Goal: Task Accomplishment & Management: Use online tool/utility

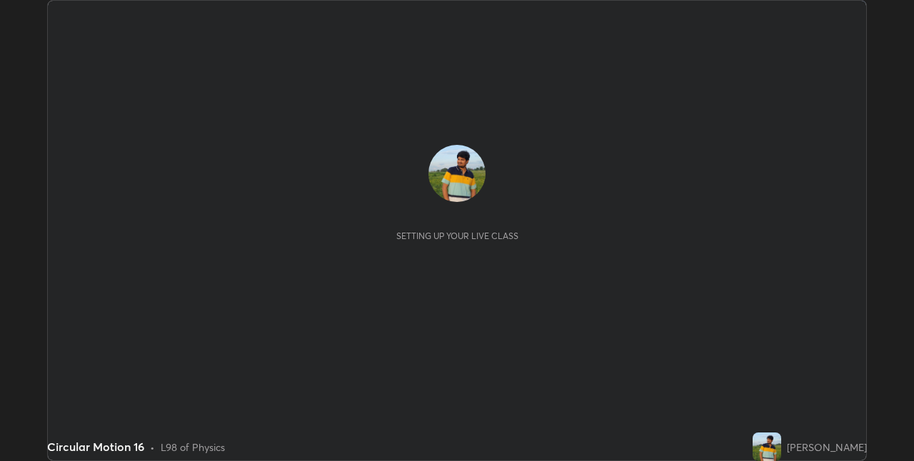
scroll to position [461, 914]
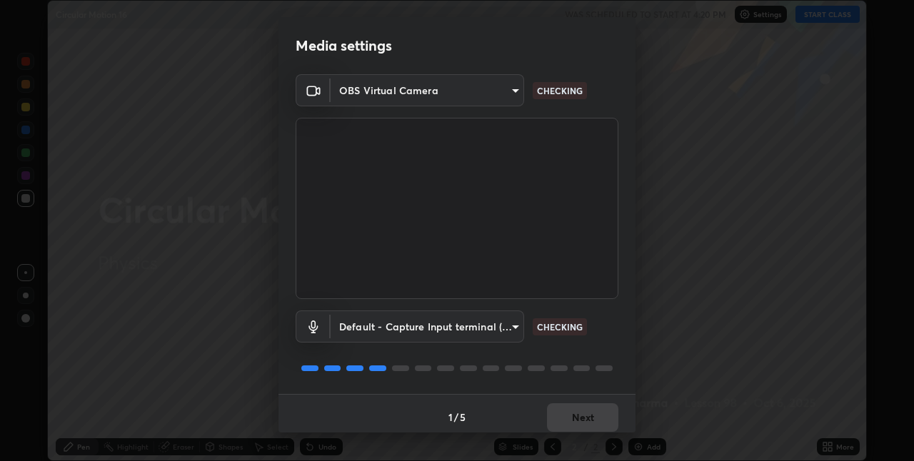
click at [486, 329] on body "Erase all Circular Motion 16 WAS SCHEDULED TO START AT 4:20 PM Settings START C…" at bounding box center [457, 230] width 914 height 461
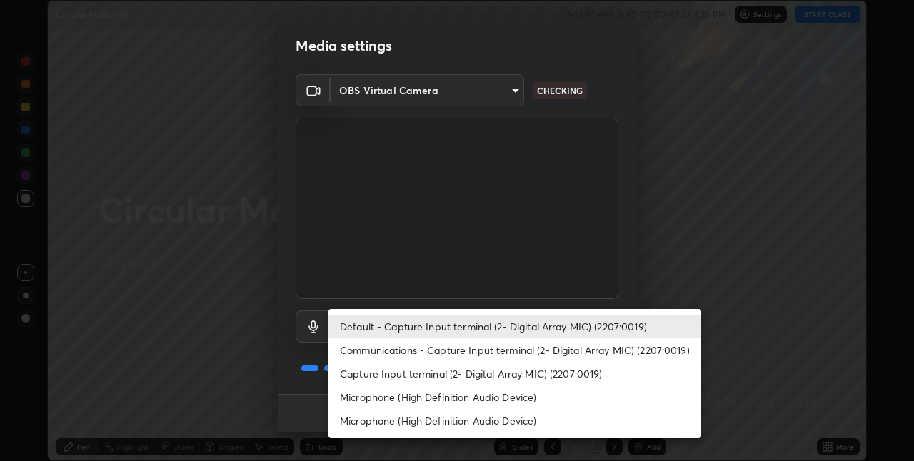
click at [397, 399] on li "Microphone (High Definition Audio Device)" at bounding box center [515, 398] width 373 height 24
type input "8b03dfe00df41579c2e68c2a8f86c5c3b417a10a4e389e2de265caeca052d5a4"
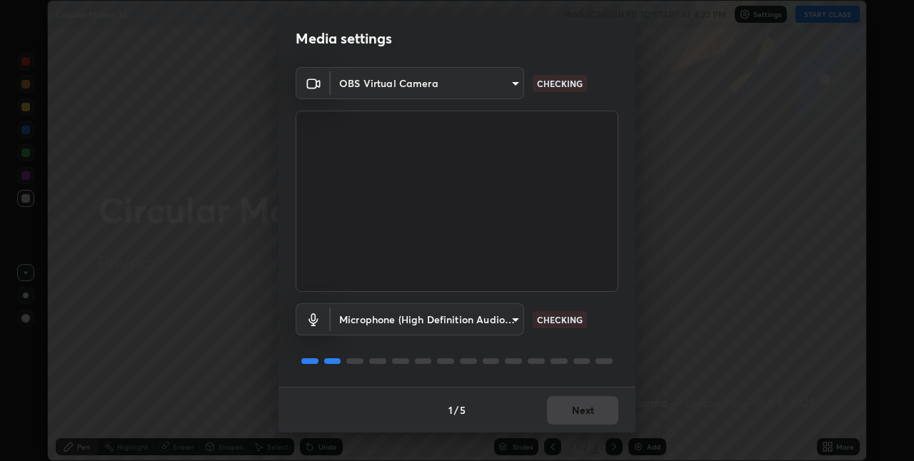
scroll to position [0, 0]
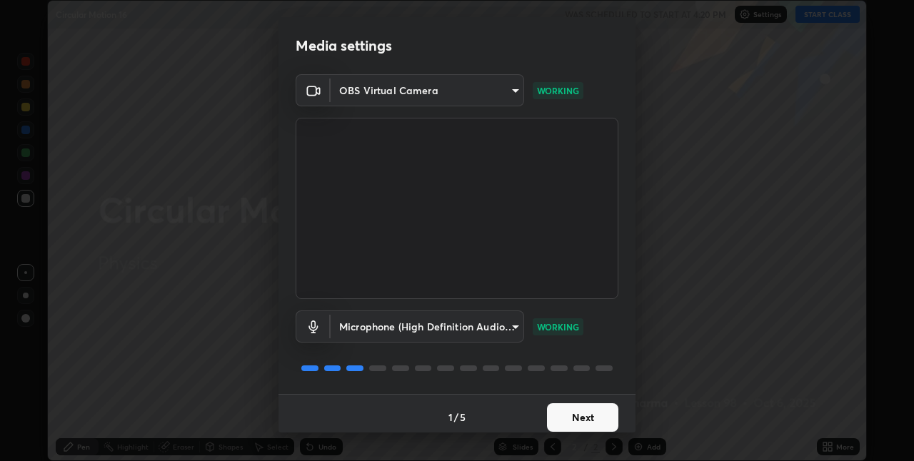
click at [570, 418] on button "Next" at bounding box center [582, 418] width 71 height 29
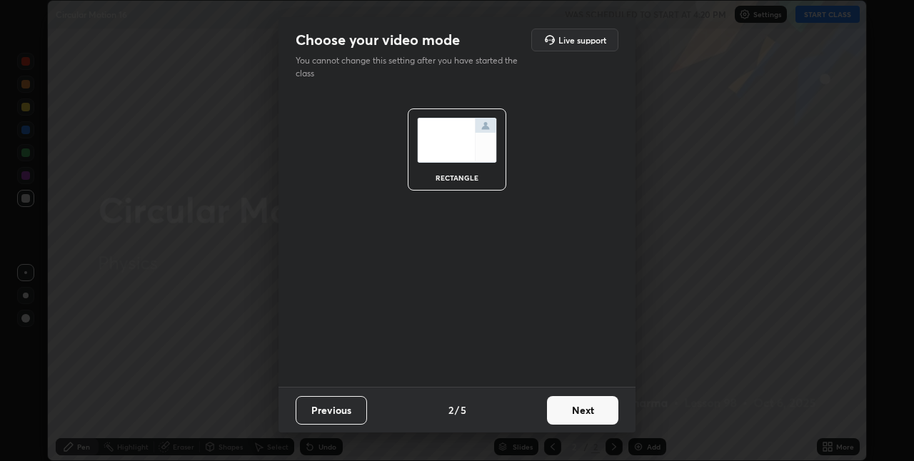
click at [572, 420] on button "Next" at bounding box center [582, 410] width 71 height 29
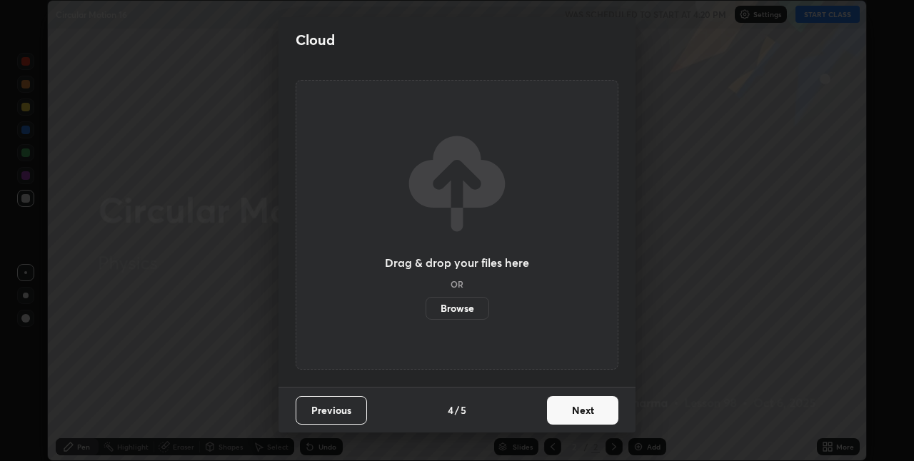
click at [575, 419] on button "Next" at bounding box center [582, 410] width 71 height 29
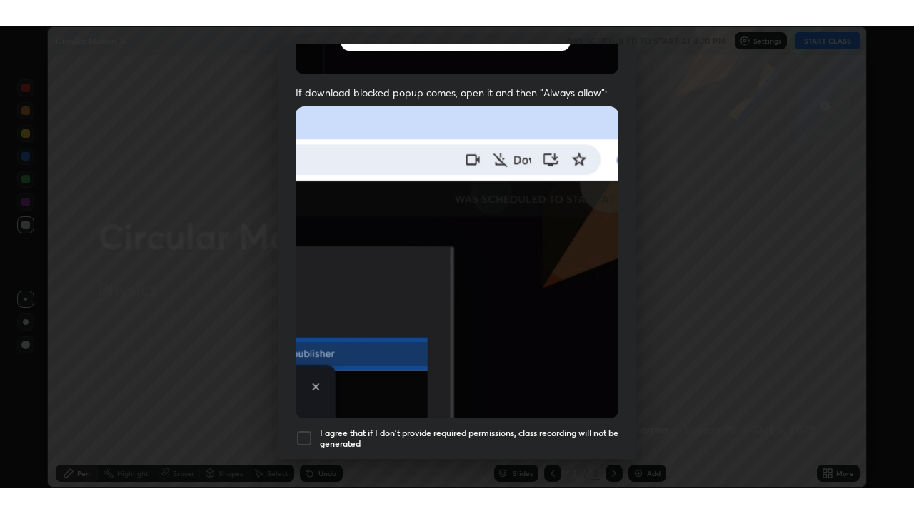
scroll to position [299, 0]
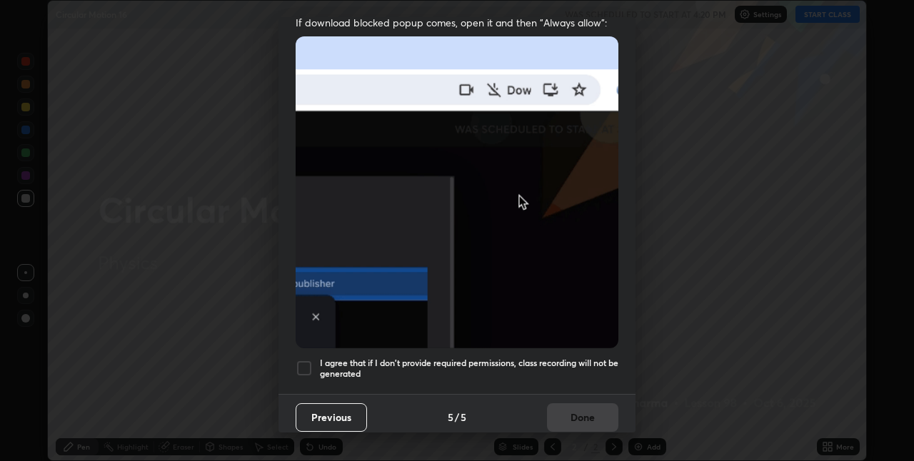
click at [304, 363] on div at bounding box center [304, 368] width 17 height 17
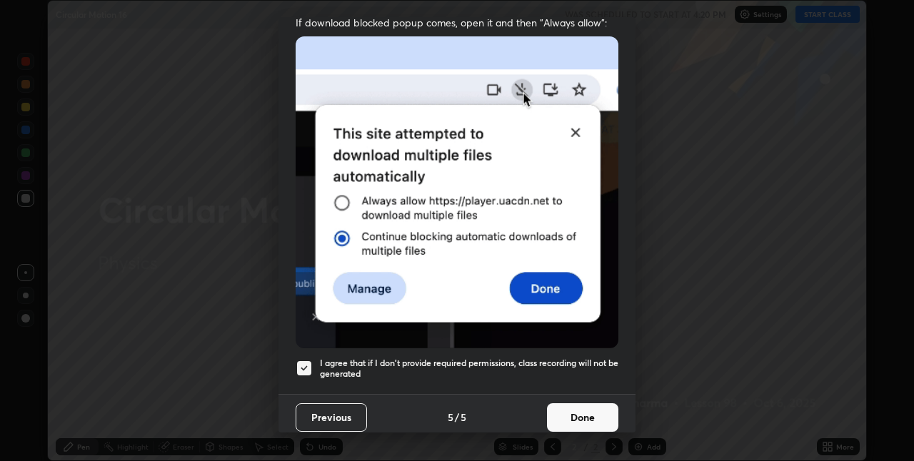
click at [569, 404] on button "Done" at bounding box center [582, 418] width 71 height 29
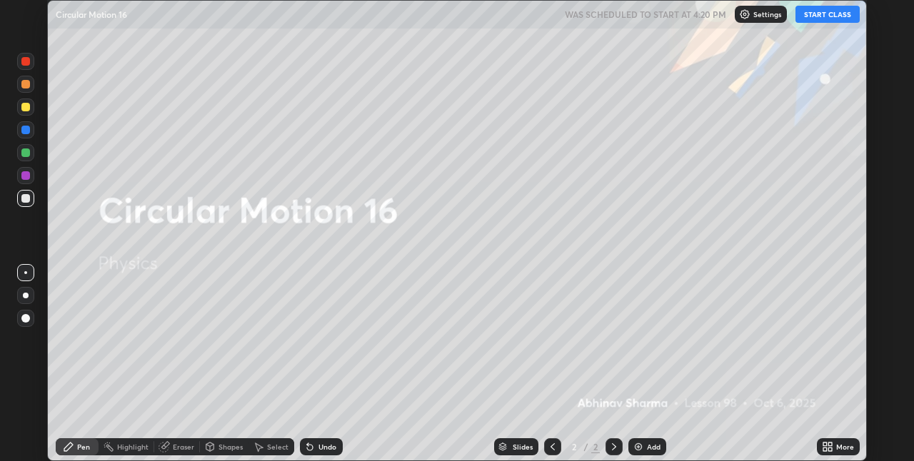
click at [830, 451] on icon at bounding box center [831, 450] width 4 height 4
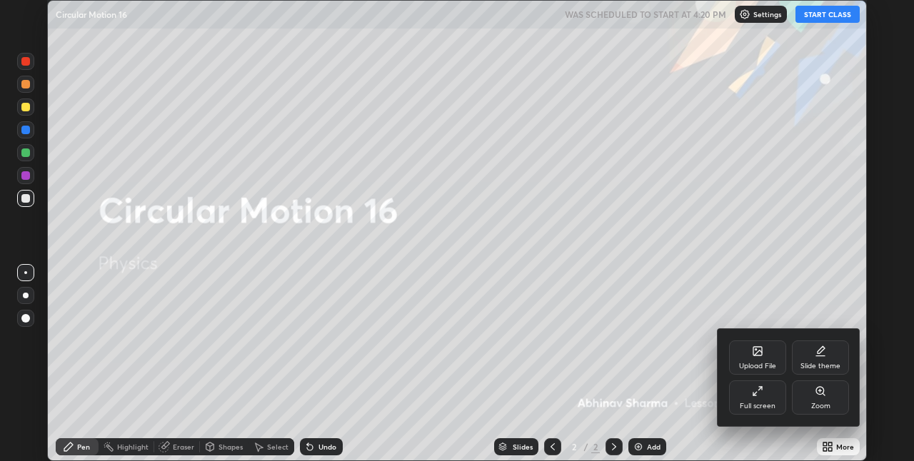
click at [760, 399] on div "Full screen" at bounding box center [757, 398] width 57 height 34
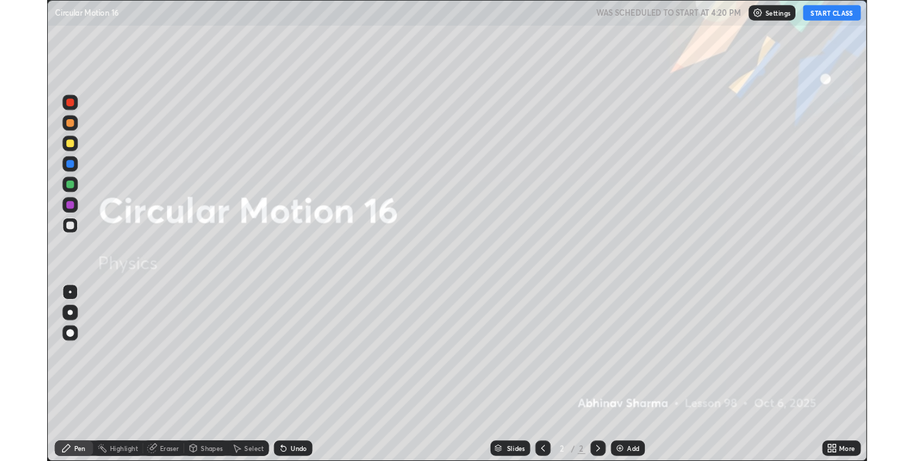
scroll to position [514, 914]
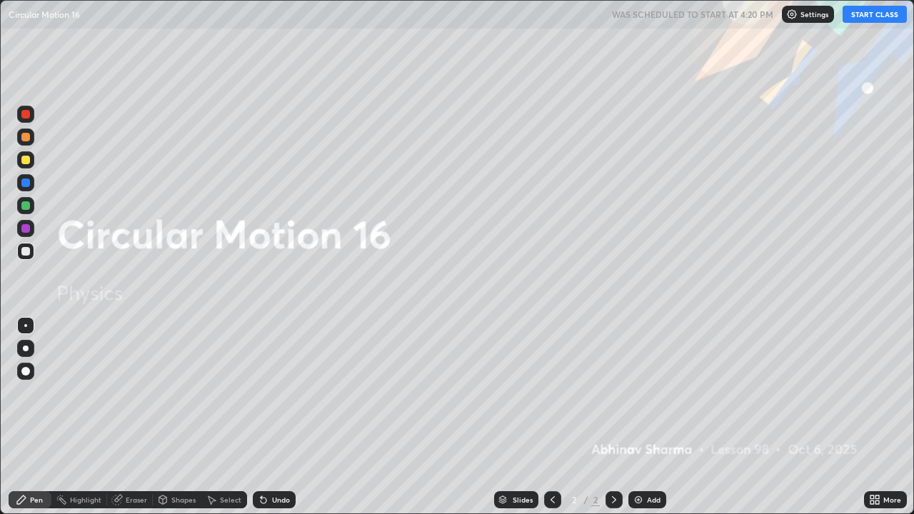
click at [870, 16] on button "START CLASS" at bounding box center [875, 14] width 64 height 17
click at [647, 461] on div "Add" at bounding box center [654, 499] width 14 height 7
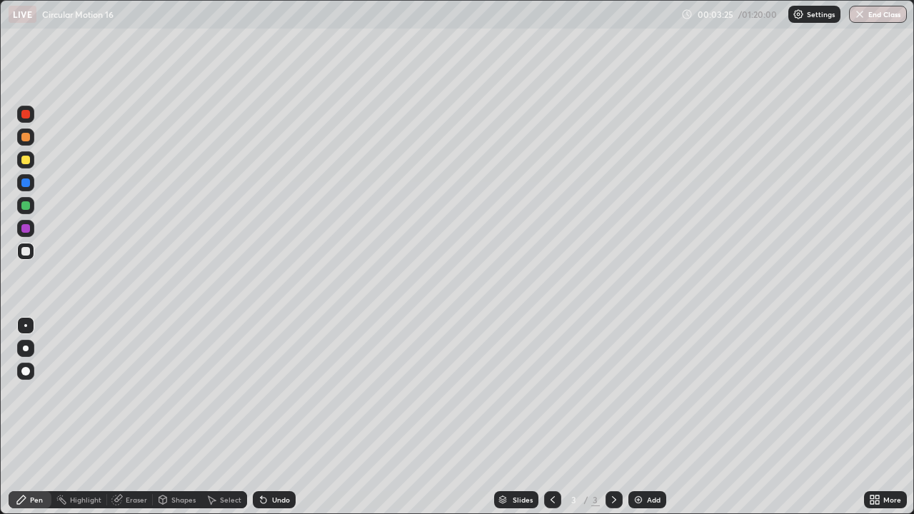
click at [134, 461] on div "Eraser" at bounding box center [136, 499] width 21 height 7
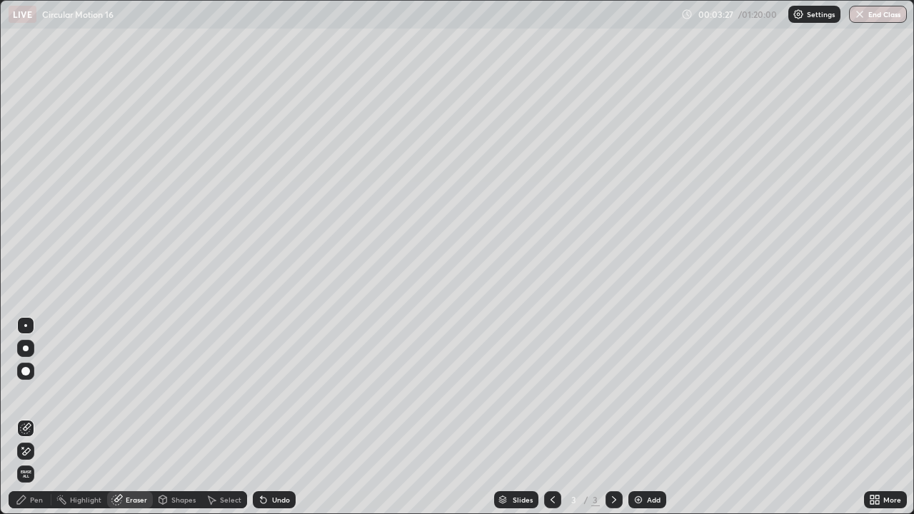
click at [39, 461] on div "Pen" at bounding box center [36, 499] width 13 height 7
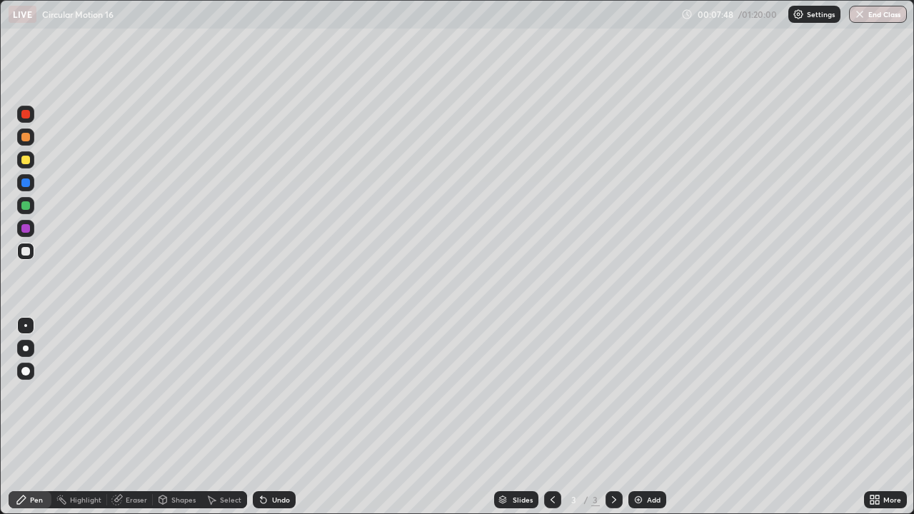
click at [29, 184] on div at bounding box center [25, 183] width 9 height 9
click at [26, 254] on div at bounding box center [25, 251] width 9 height 9
click at [26, 205] on div at bounding box center [25, 205] width 9 height 9
click at [22, 248] on div at bounding box center [25, 251] width 9 height 9
click at [28, 231] on div at bounding box center [25, 228] width 9 height 9
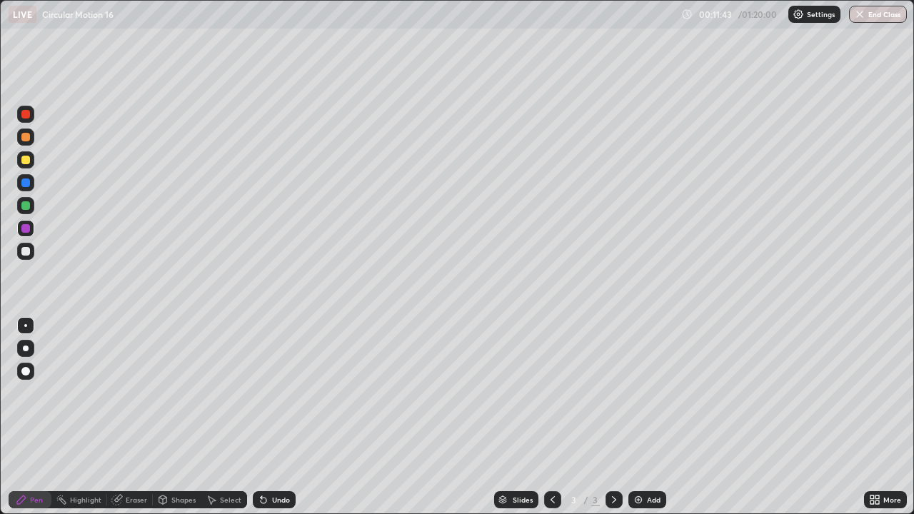
click at [27, 251] on div at bounding box center [25, 251] width 9 height 9
click at [641, 461] on img at bounding box center [638, 499] width 11 height 11
click at [25, 161] on div at bounding box center [25, 160] width 9 height 9
click at [272, 461] on div "Undo" at bounding box center [281, 499] width 18 height 7
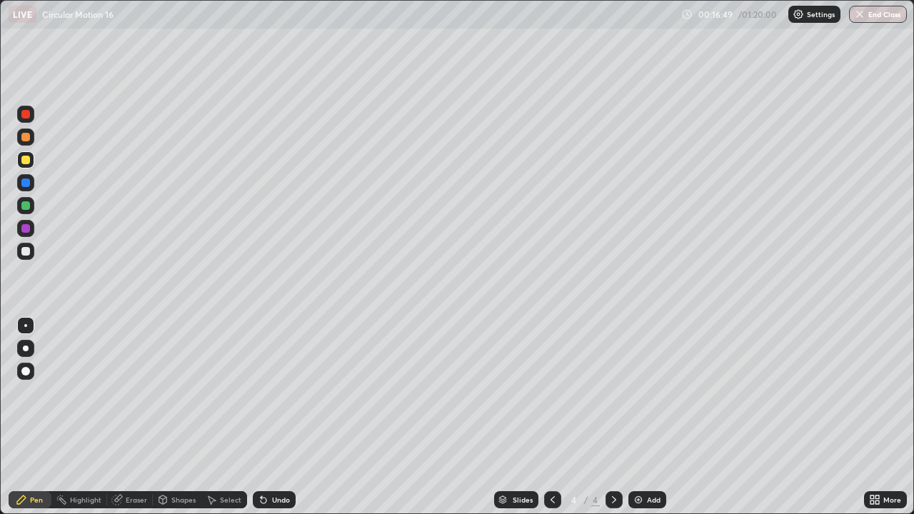
click at [269, 461] on div "Undo" at bounding box center [274, 499] width 43 height 17
click at [272, 461] on div "Undo" at bounding box center [281, 499] width 18 height 7
click at [24, 209] on div at bounding box center [25, 205] width 9 height 9
click at [26, 229] on div at bounding box center [25, 228] width 9 height 9
click at [28, 136] on div at bounding box center [25, 137] width 9 height 9
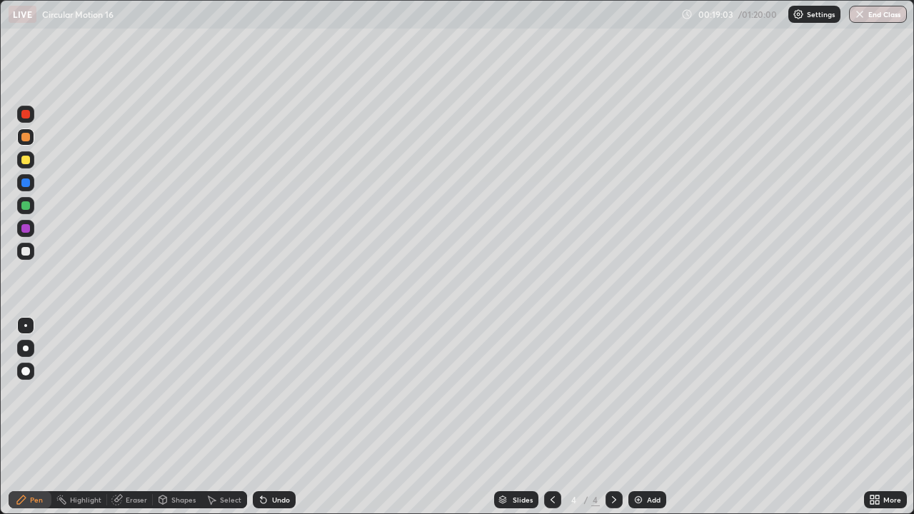
click at [29, 254] on div at bounding box center [25, 251] width 9 height 9
click at [553, 461] on div at bounding box center [552, 500] width 17 height 29
click at [550, 461] on div at bounding box center [552, 499] width 17 height 17
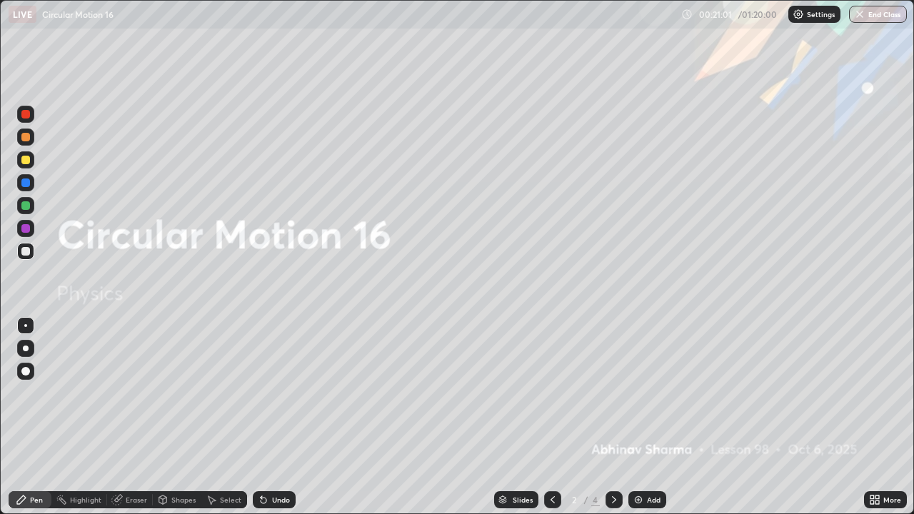
click at [610, 461] on icon at bounding box center [614, 499] width 11 height 11
click at [615, 461] on icon at bounding box center [614, 499] width 11 height 11
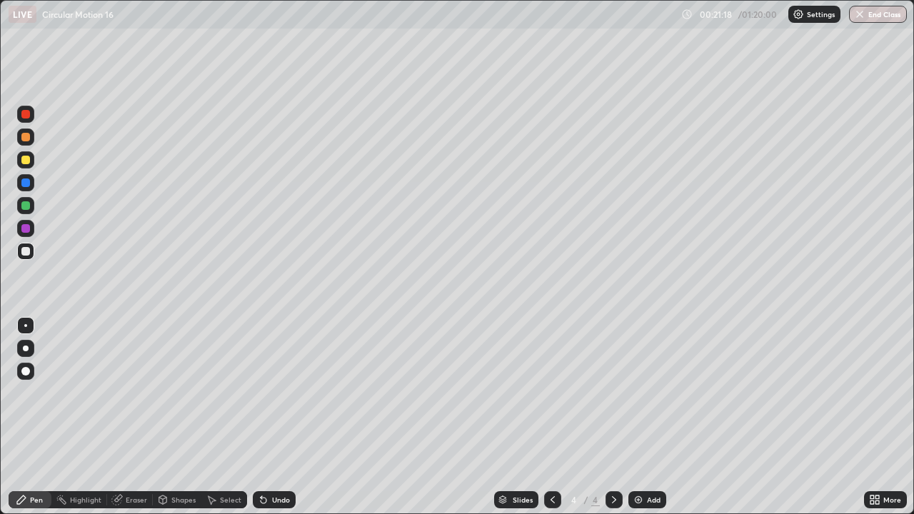
click at [146, 461] on div "Eraser" at bounding box center [136, 499] width 21 height 7
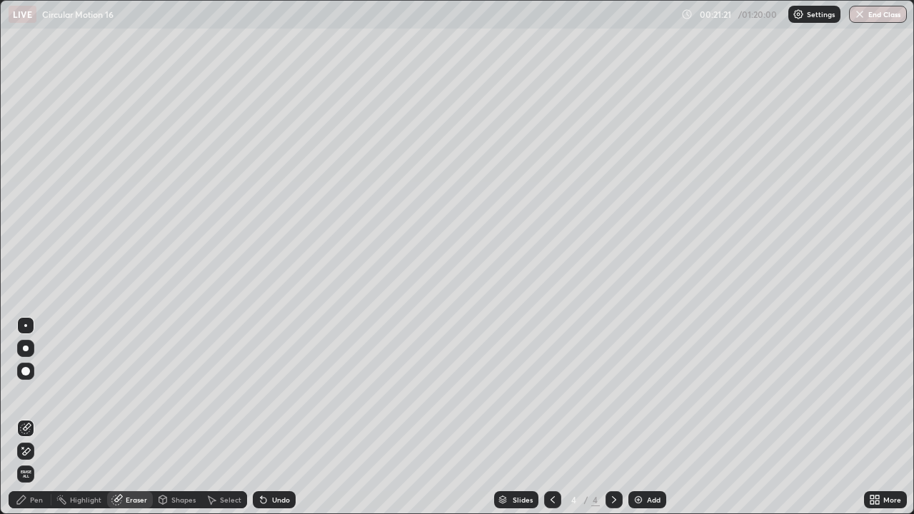
click at [40, 461] on div "Pen" at bounding box center [36, 499] width 13 height 7
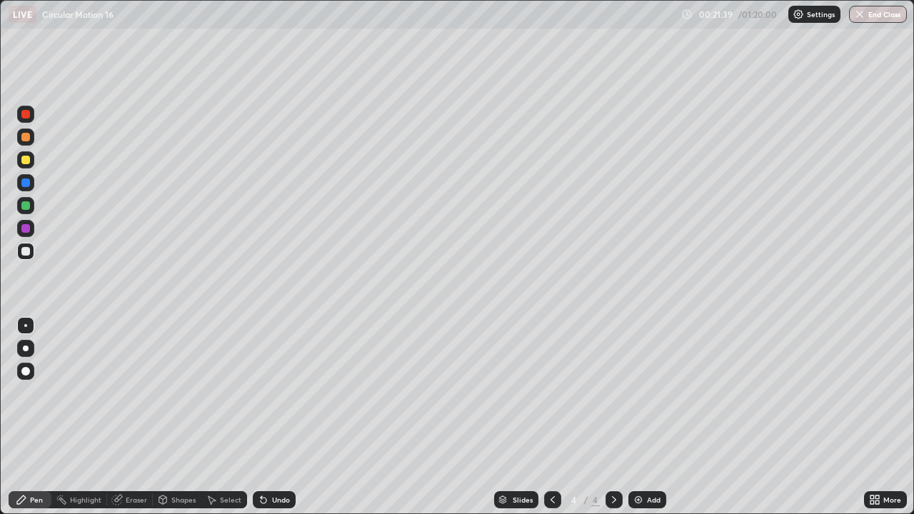
click at [551, 461] on icon at bounding box center [553, 499] width 4 height 7
click at [613, 461] on icon at bounding box center [614, 499] width 11 height 11
click at [647, 461] on div "Add" at bounding box center [654, 499] width 14 height 7
click at [29, 205] on div at bounding box center [25, 205] width 9 height 9
click at [29, 159] on div at bounding box center [25, 160] width 9 height 9
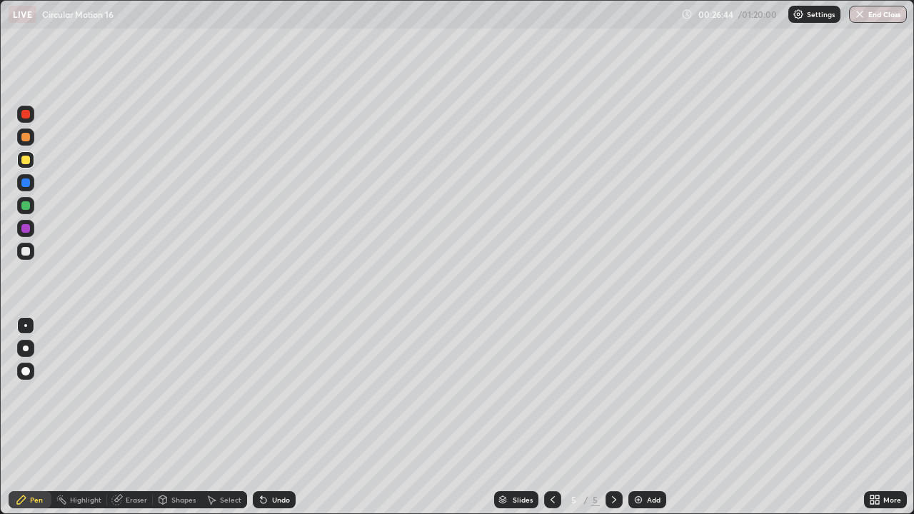
click at [26, 252] on div at bounding box center [25, 251] width 9 height 9
click at [24, 116] on div at bounding box center [25, 114] width 9 height 9
click at [31, 251] on div at bounding box center [25, 251] width 17 height 17
click at [141, 461] on div "Eraser" at bounding box center [136, 499] width 21 height 7
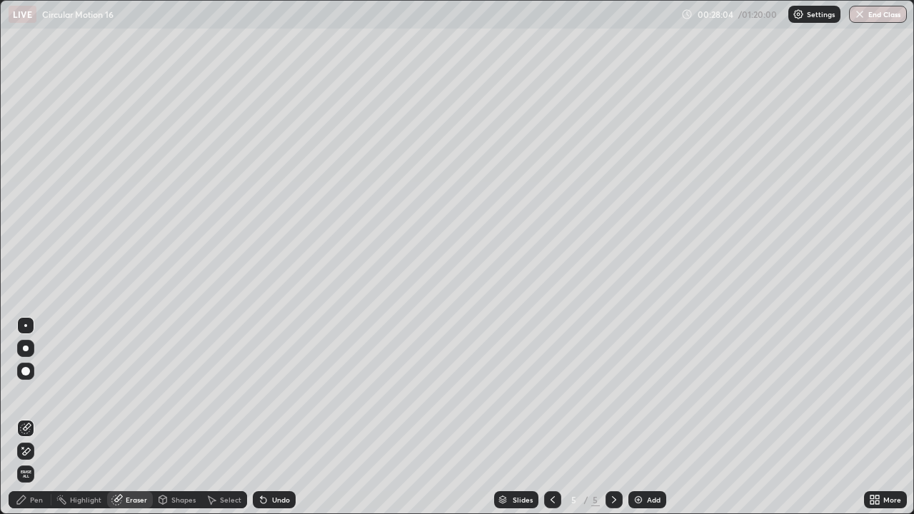
click at [34, 461] on div "Pen" at bounding box center [36, 499] width 13 height 7
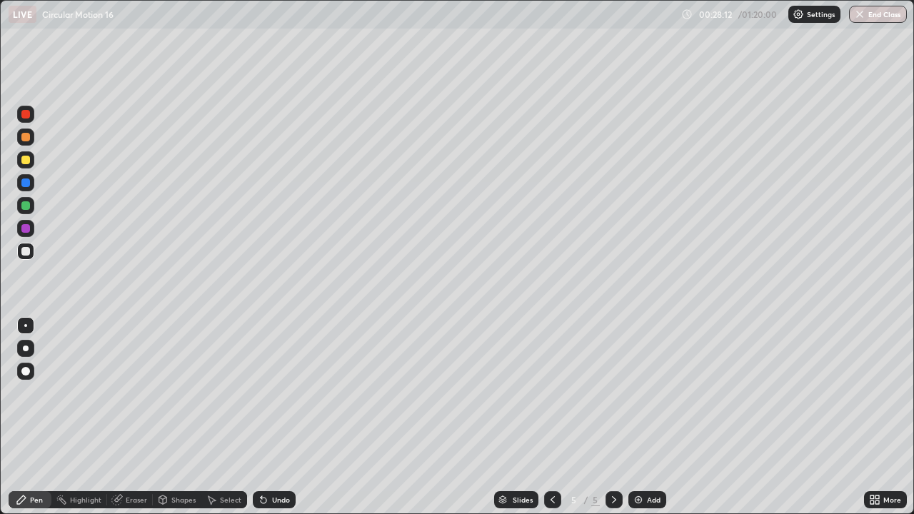
click at [31, 207] on div at bounding box center [25, 205] width 17 height 17
click at [26, 138] on div at bounding box center [25, 137] width 9 height 9
click at [551, 461] on icon at bounding box center [552, 499] width 11 height 11
click at [555, 461] on icon at bounding box center [552, 499] width 11 height 11
click at [613, 461] on icon at bounding box center [614, 499] width 11 height 11
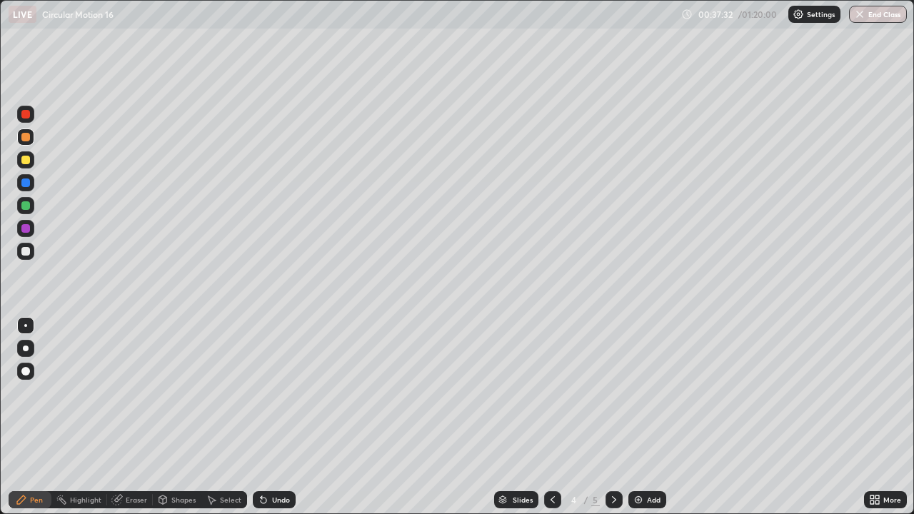
click at [613, 461] on icon at bounding box center [614, 499] width 11 height 11
click at [648, 461] on div "Add" at bounding box center [648, 499] width 38 height 17
click at [26, 251] on div at bounding box center [25, 251] width 9 height 9
click at [28, 131] on div at bounding box center [25, 137] width 17 height 17
click at [26, 258] on div at bounding box center [25, 251] width 17 height 17
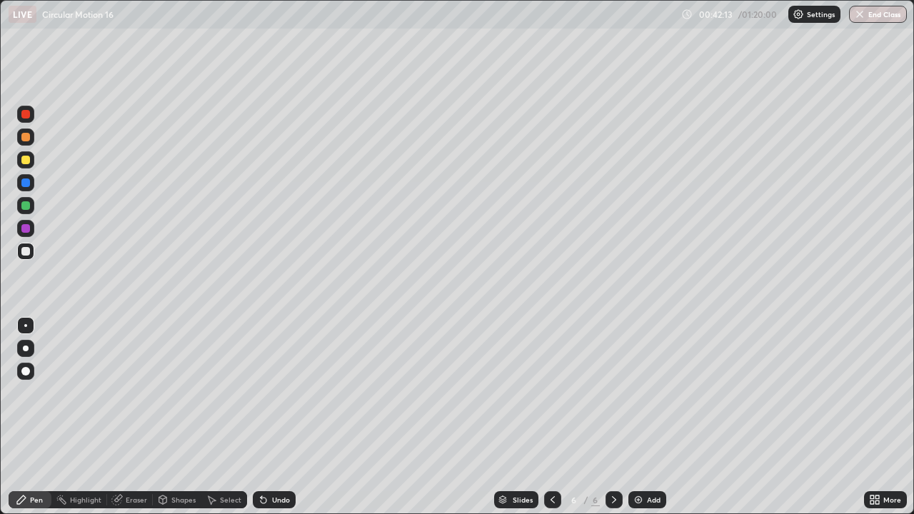
click at [126, 461] on div "Eraser" at bounding box center [136, 499] width 21 height 7
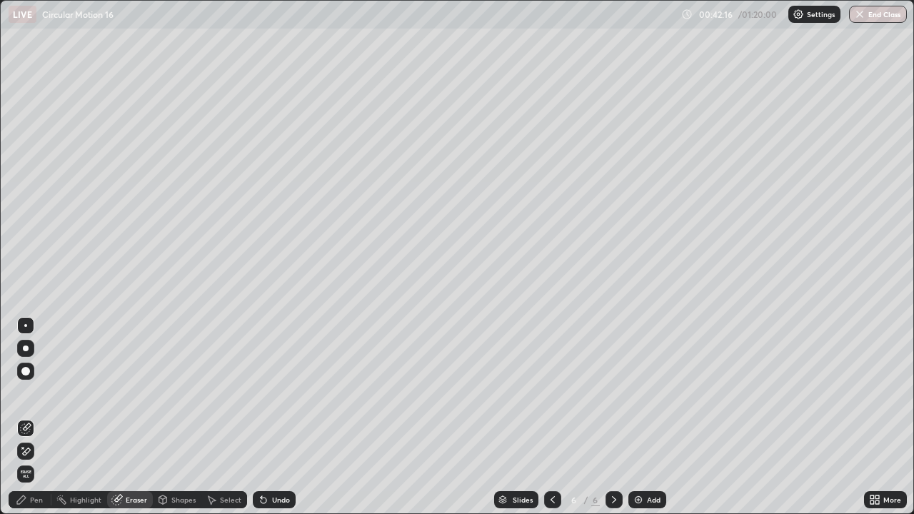
click at [39, 461] on div "Pen" at bounding box center [36, 499] width 13 height 7
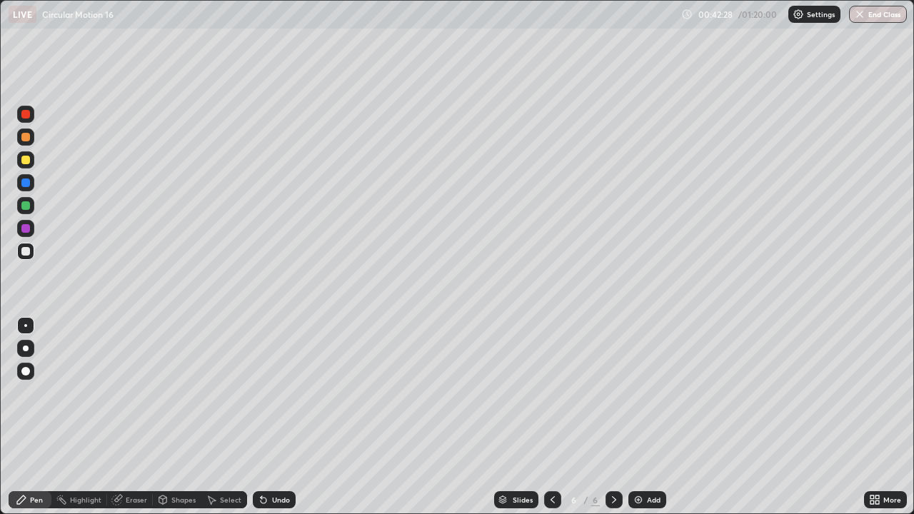
click at [26, 164] on div at bounding box center [25, 160] width 9 height 9
click at [131, 461] on div "Eraser" at bounding box center [136, 499] width 21 height 7
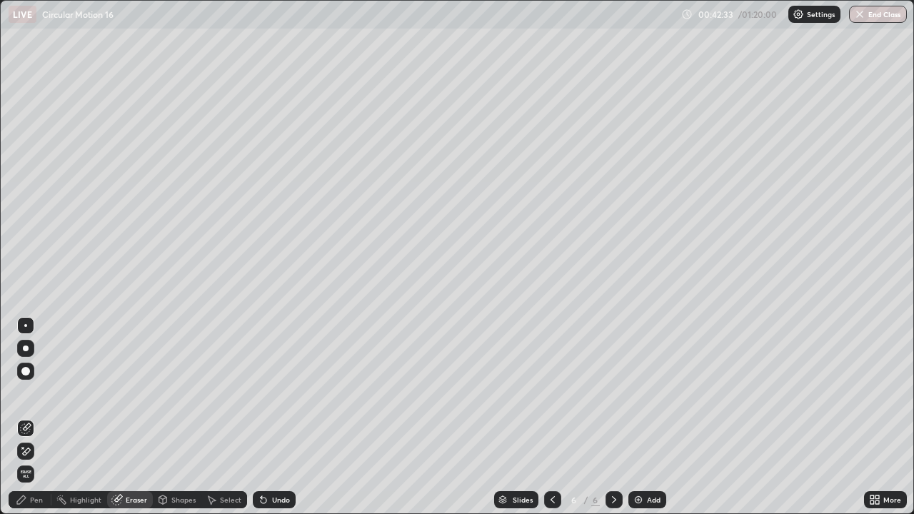
click at [36, 461] on div "Pen" at bounding box center [36, 499] width 13 height 7
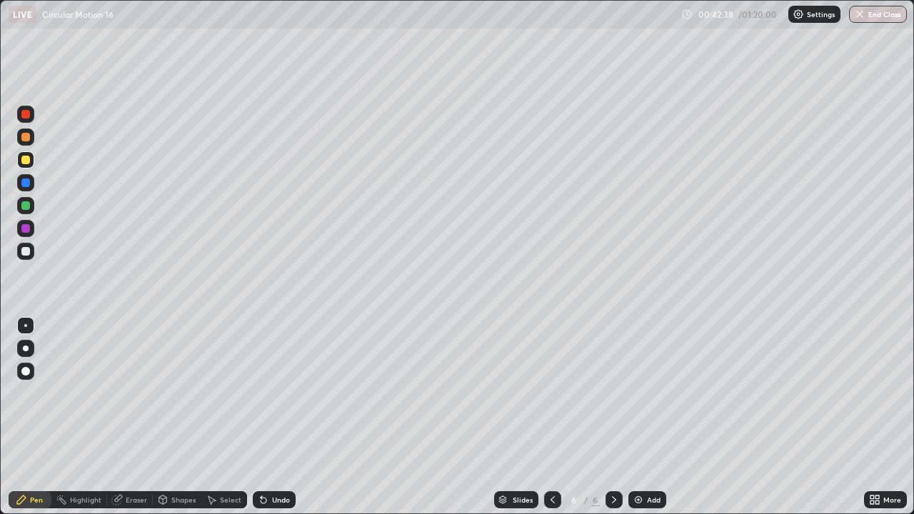
click at [29, 249] on div at bounding box center [25, 251] width 9 height 9
click at [26, 161] on div at bounding box center [25, 160] width 9 height 9
click at [24, 214] on div at bounding box center [25, 205] width 17 height 17
click at [26, 252] on div at bounding box center [25, 251] width 9 height 9
click at [278, 461] on div "Undo" at bounding box center [281, 499] width 18 height 7
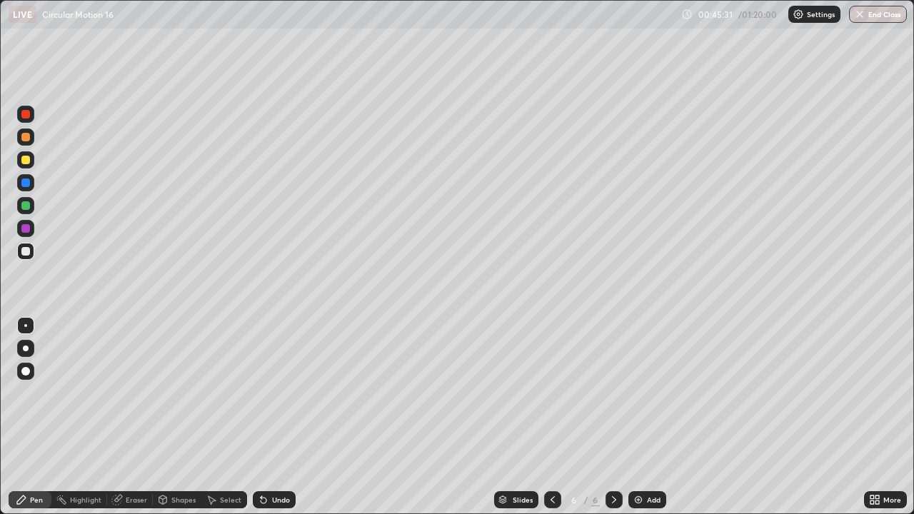
click at [643, 461] on div "Add" at bounding box center [648, 499] width 38 height 17
click at [551, 461] on icon at bounding box center [552, 499] width 11 height 11
click at [613, 461] on icon at bounding box center [614, 499] width 4 height 7
click at [551, 461] on icon at bounding box center [552, 499] width 11 height 11
click at [139, 461] on div "Eraser" at bounding box center [136, 499] width 21 height 7
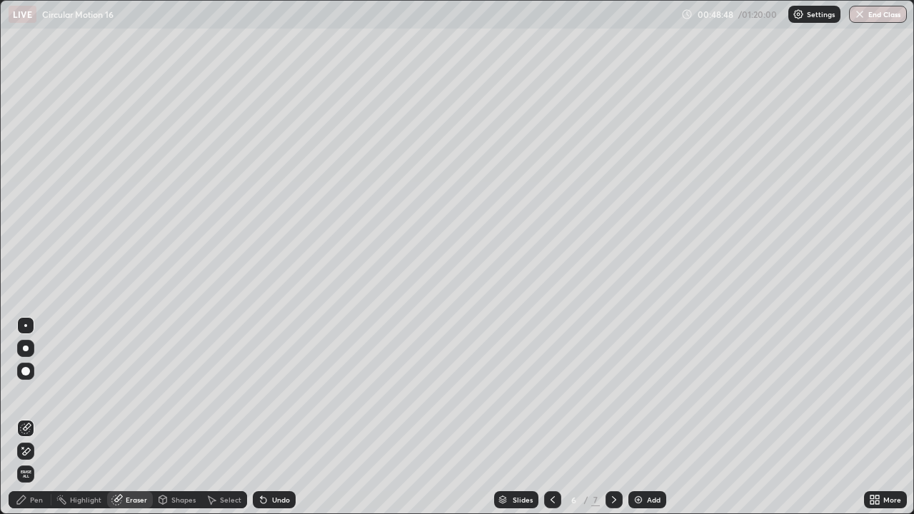
click at [34, 461] on div "Pen" at bounding box center [36, 499] width 13 height 7
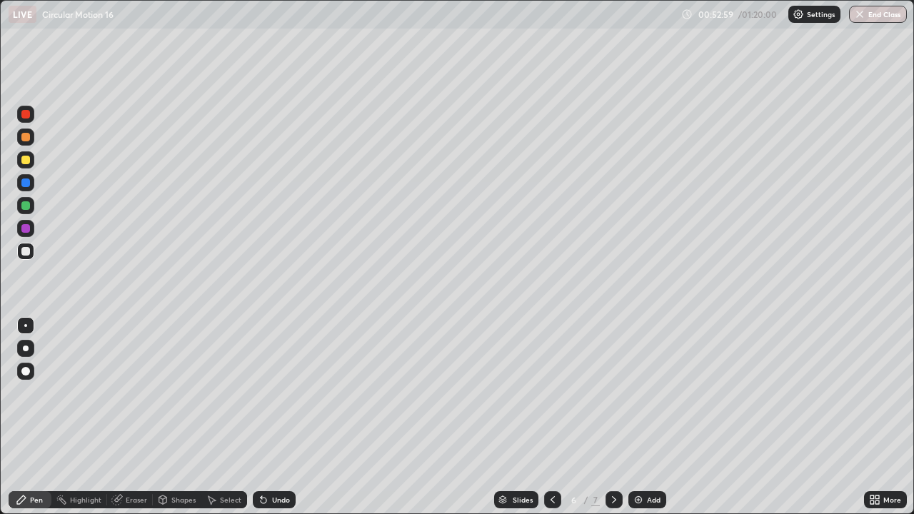
click at [651, 461] on div "Add" at bounding box center [654, 499] width 14 height 7
click at [139, 461] on div "Eraser" at bounding box center [136, 499] width 21 height 7
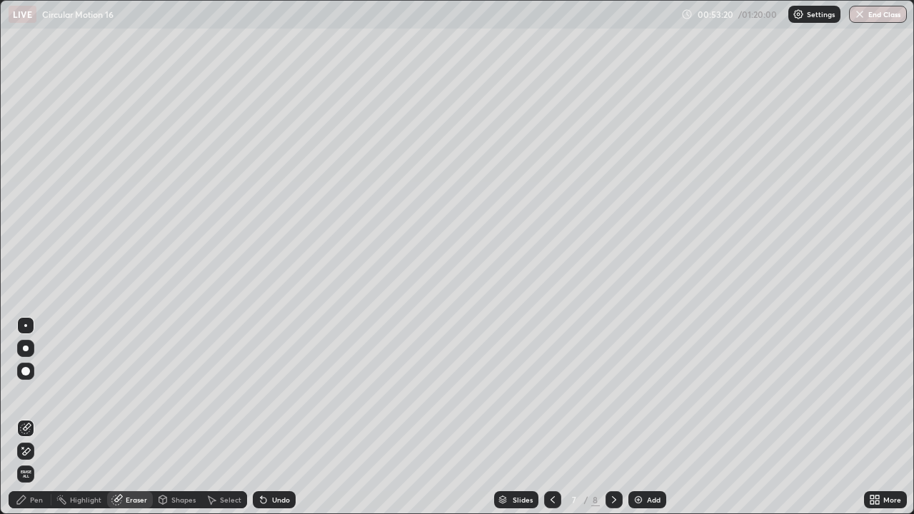
click at [38, 461] on div "Pen" at bounding box center [36, 499] width 13 height 7
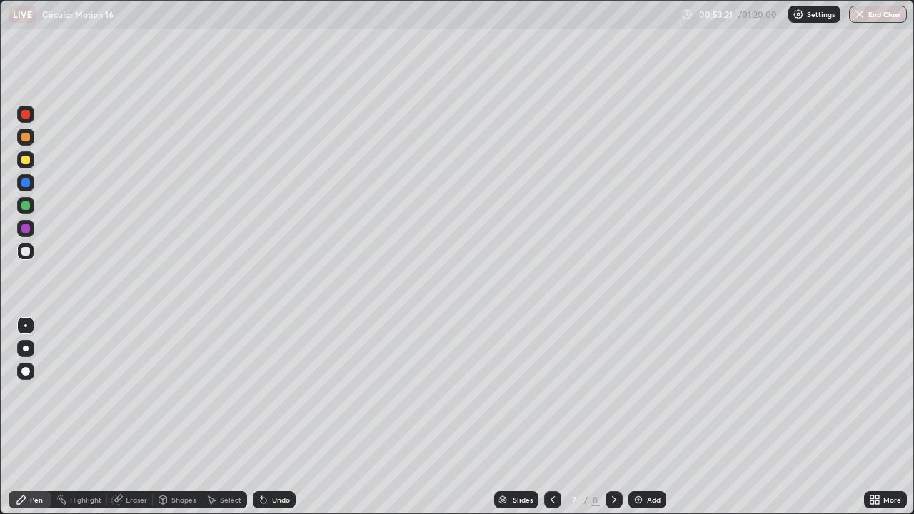
click at [28, 184] on div at bounding box center [25, 183] width 9 height 9
click at [31, 255] on div at bounding box center [25, 251] width 17 height 17
click at [139, 461] on div "Eraser" at bounding box center [136, 499] width 21 height 7
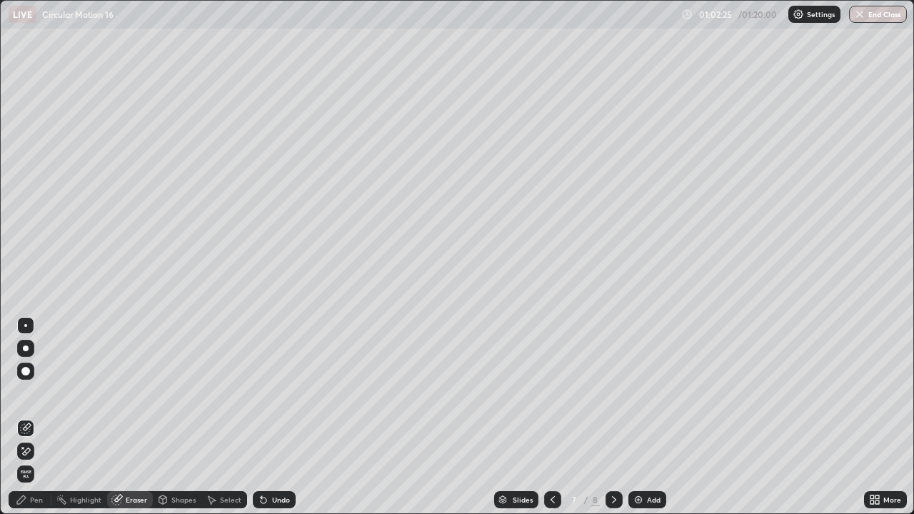
click at [36, 461] on div "Pen" at bounding box center [36, 499] width 13 height 7
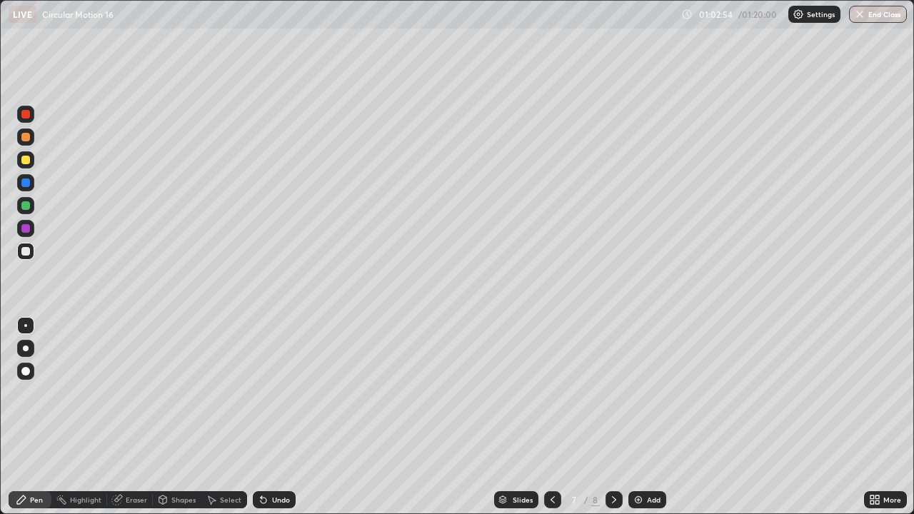
click at [30, 144] on div at bounding box center [25, 137] width 17 height 17
click at [136, 461] on div "Eraser" at bounding box center [136, 499] width 21 height 7
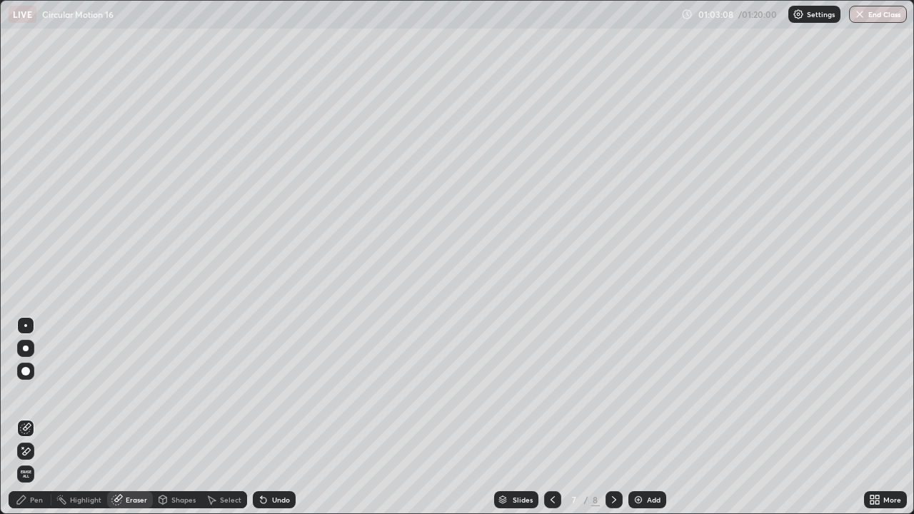
click at [44, 461] on div "Pen" at bounding box center [30, 499] width 43 height 17
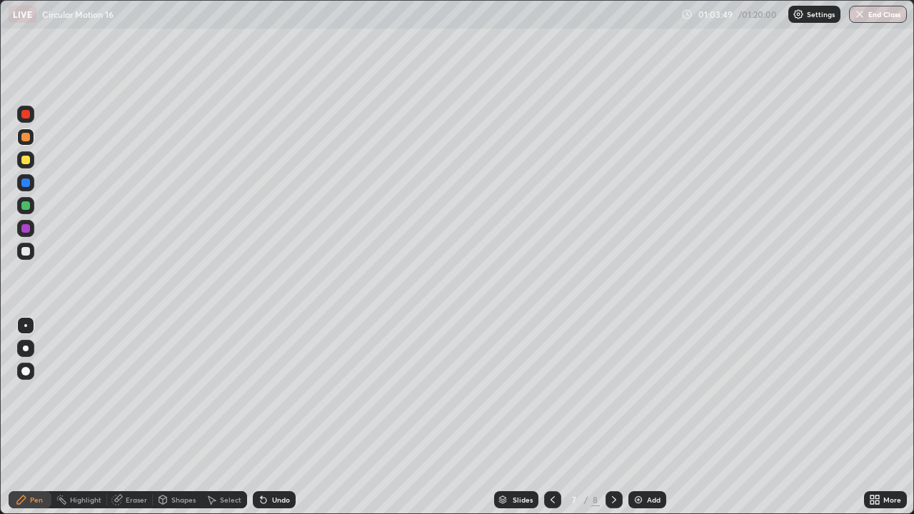
click at [28, 255] on div at bounding box center [25, 251] width 9 height 9
click at [31, 208] on div at bounding box center [25, 205] width 17 height 17
click at [136, 461] on div "Eraser" at bounding box center [136, 499] width 21 height 7
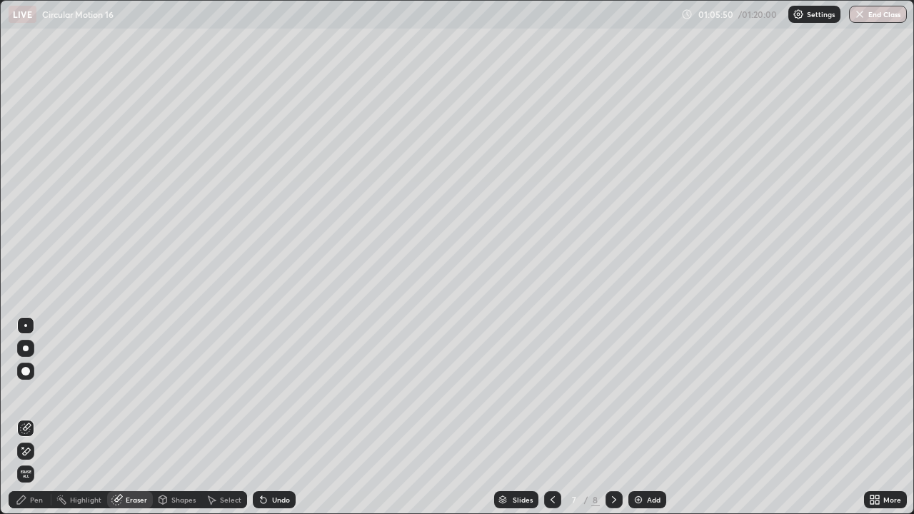
click at [41, 461] on div "Pen" at bounding box center [36, 499] width 13 height 7
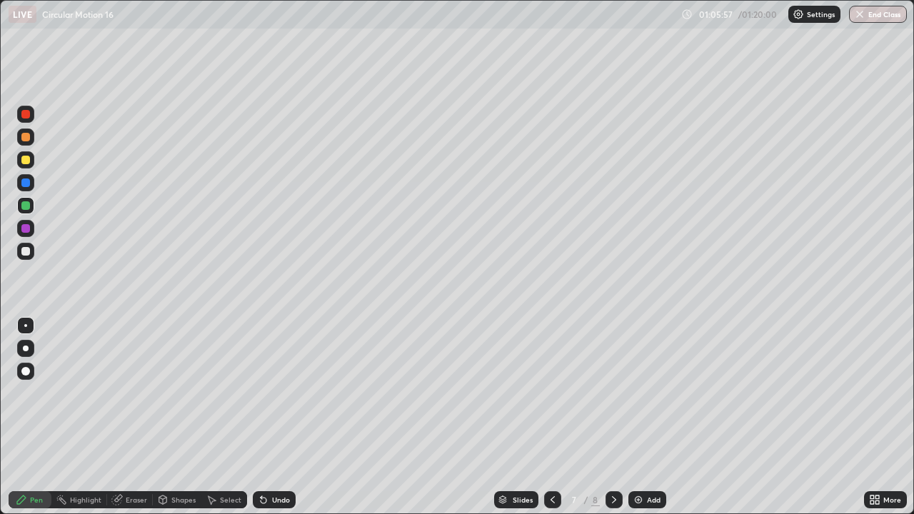
click at [26, 254] on div at bounding box center [25, 251] width 9 height 9
click at [31, 139] on div at bounding box center [25, 137] width 17 height 17
click at [32, 249] on div at bounding box center [25, 251] width 17 height 17
click at [649, 461] on div "Add" at bounding box center [654, 499] width 14 height 7
click at [547, 461] on icon at bounding box center [552, 499] width 11 height 11
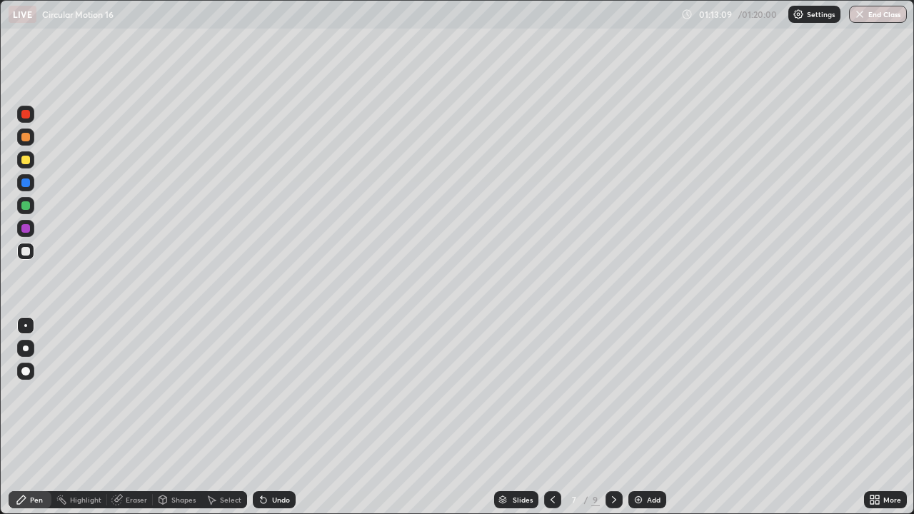
click at [888, 18] on button "End Class" at bounding box center [878, 14] width 58 height 17
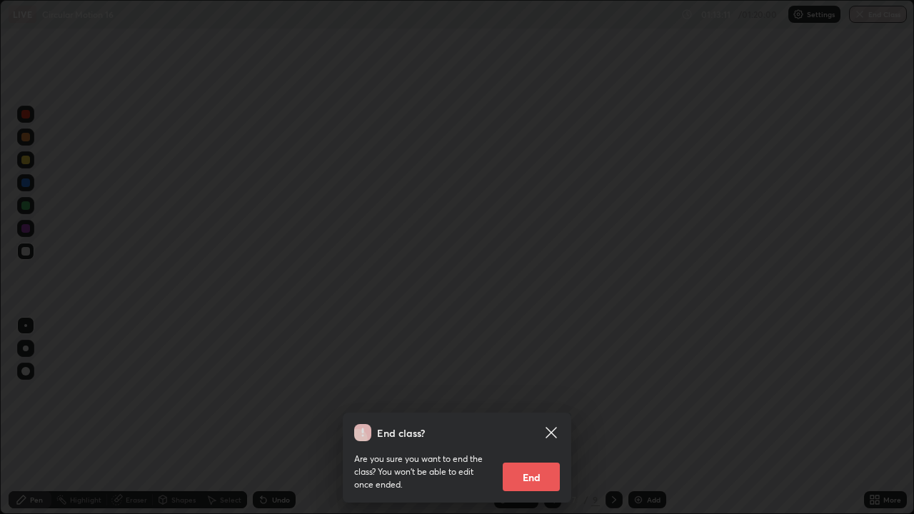
click at [539, 461] on button "End" at bounding box center [531, 477] width 57 height 29
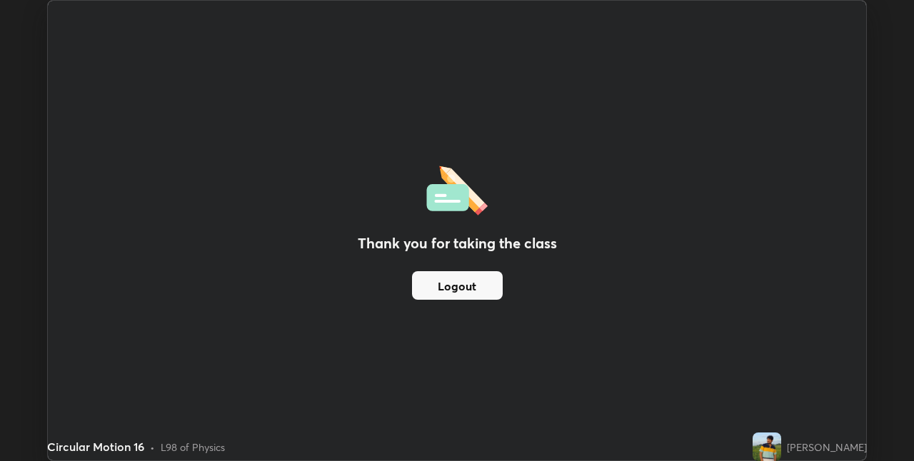
scroll to position [70968, 70515]
